Goal: Communication & Community: Answer question/provide support

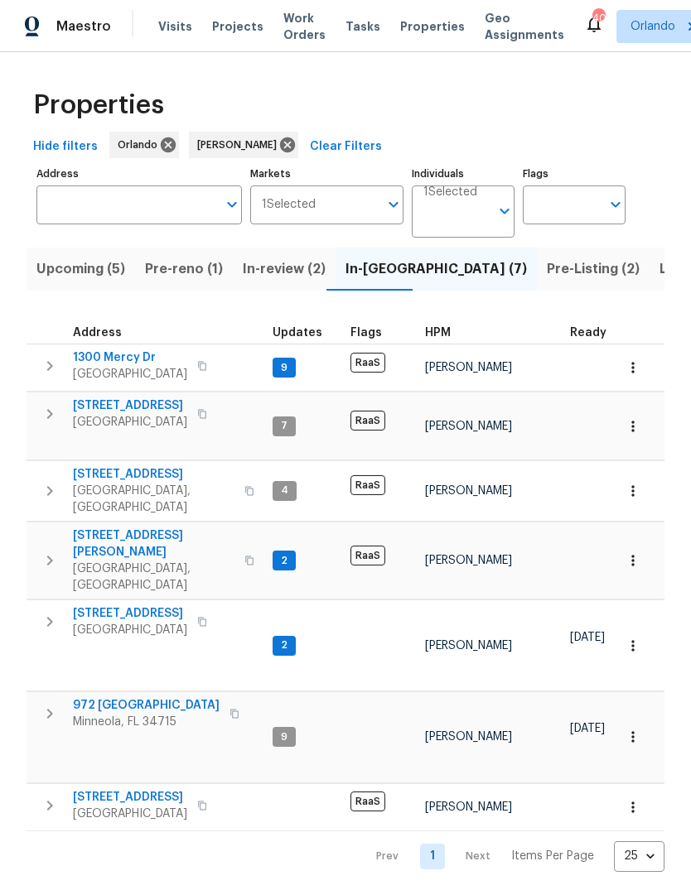
click at [84, 605] on span "[STREET_ADDRESS]" at bounding box center [130, 613] width 114 height 17
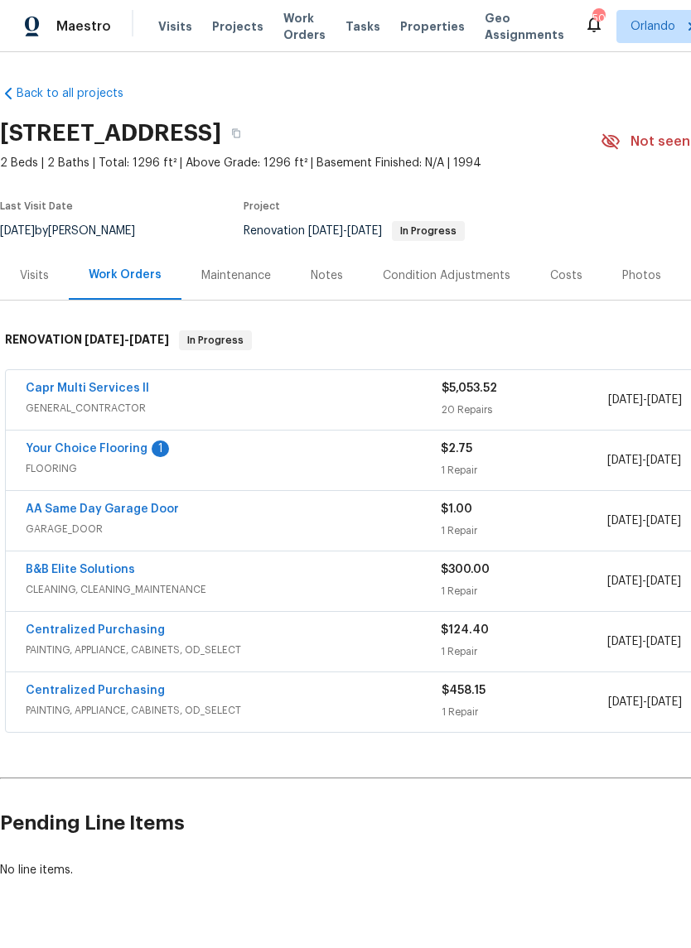
click at [47, 513] on link "AA Same Day Garage Door" at bounding box center [102, 510] width 153 height 12
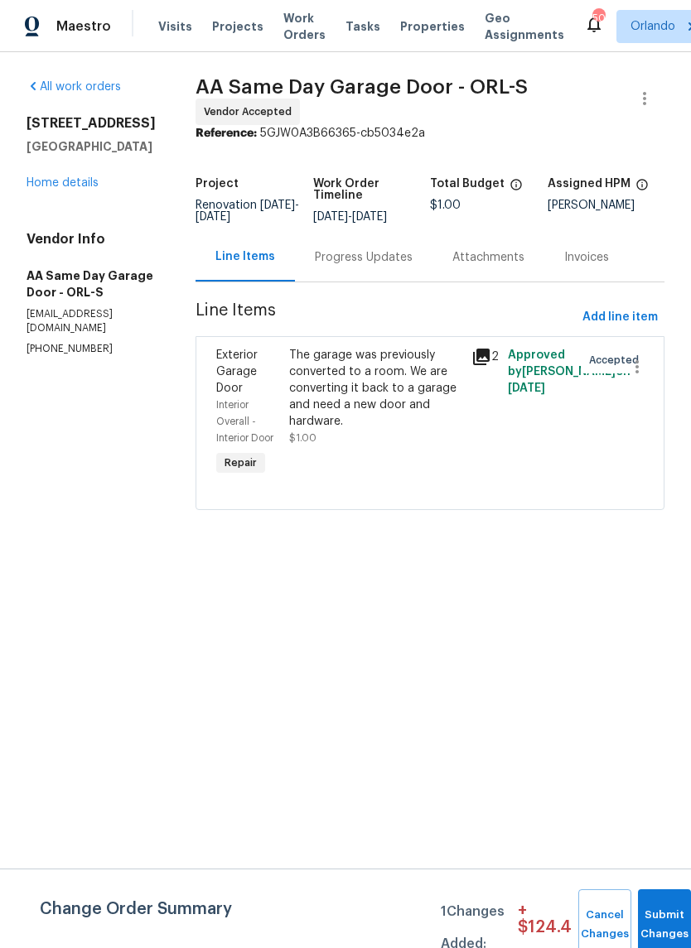
click at [404, 266] on div "Progress Updates" at bounding box center [364, 257] width 98 height 17
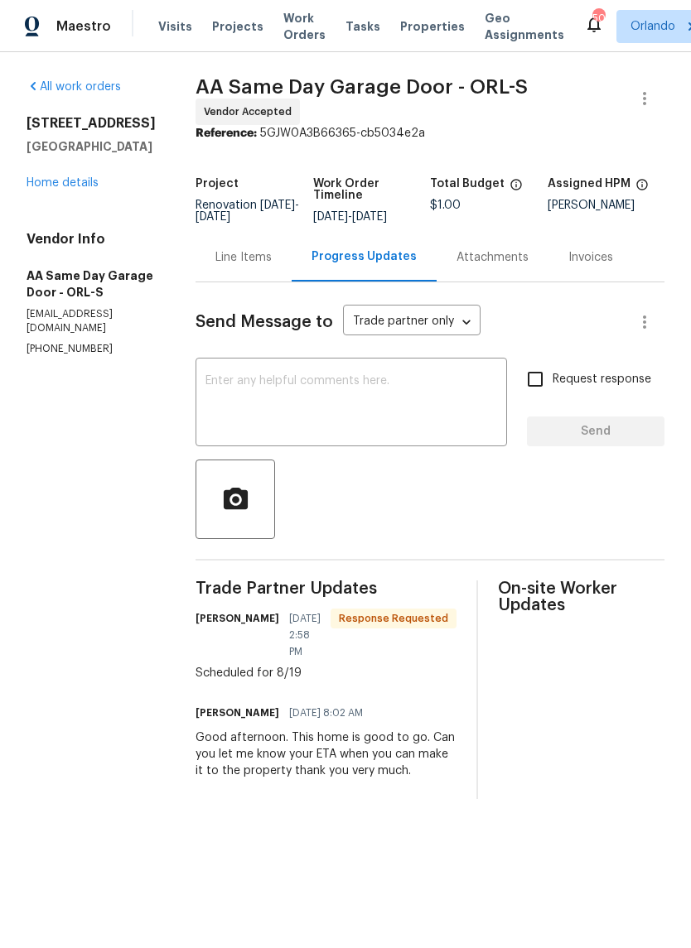
click at [417, 401] on textarea at bounding box center [351, 404] width 292 height 58
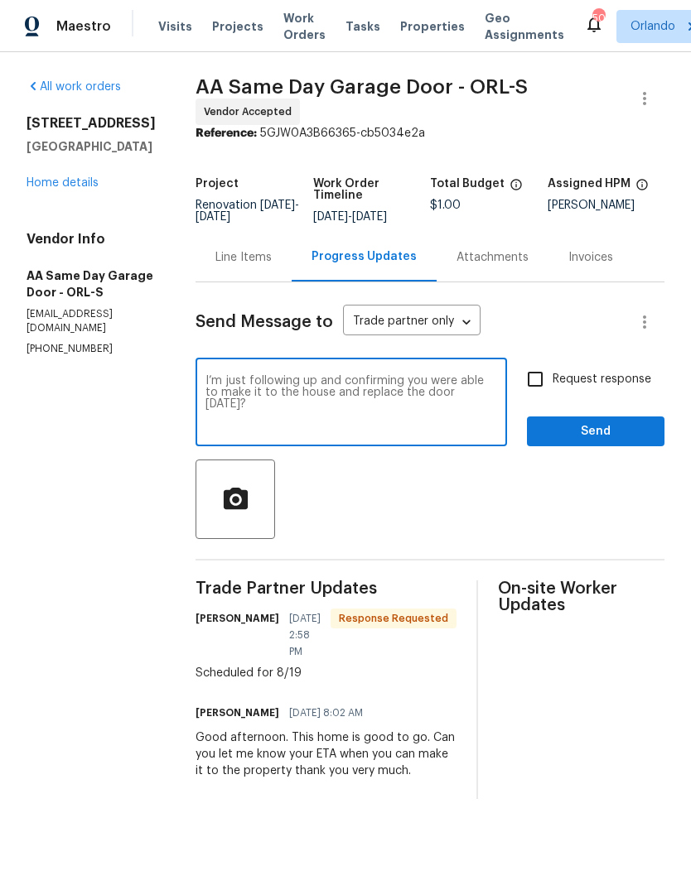
type textarea "I’m just following up and confirming you were able to make it to the house and …"
click at [620, 442] on span "Send" at bounding box center [595, 432] width 111 height 21
